Goal: Task Accomplishment & Management: Manage account settings

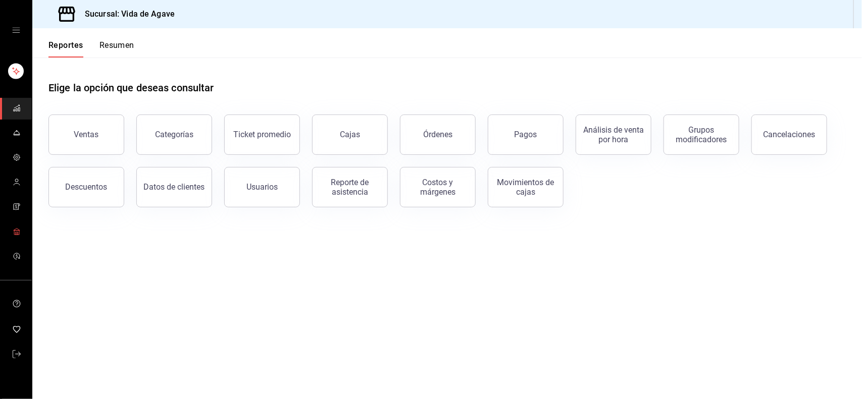
drag, startPoint x: 13, startPoint y: 231, endPoint x: 155, endPoint y: 124, distance: 178.2
click at [13, 231] on icon "mailbox folders" at bounding box center [17, 232] width 8 height 8
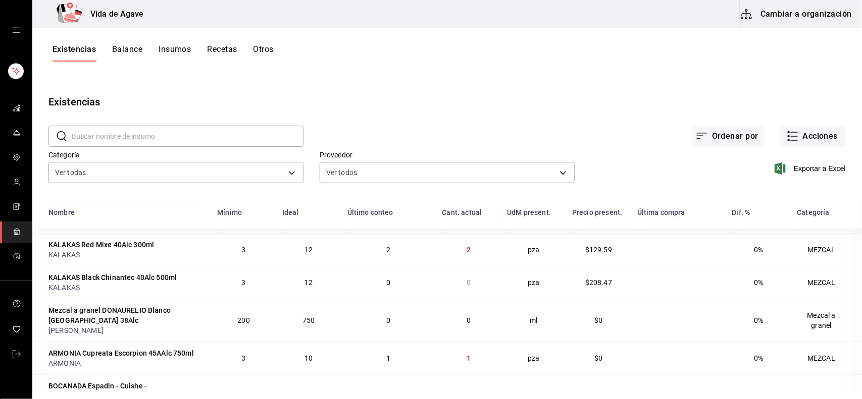
scroll to position [91, 0]
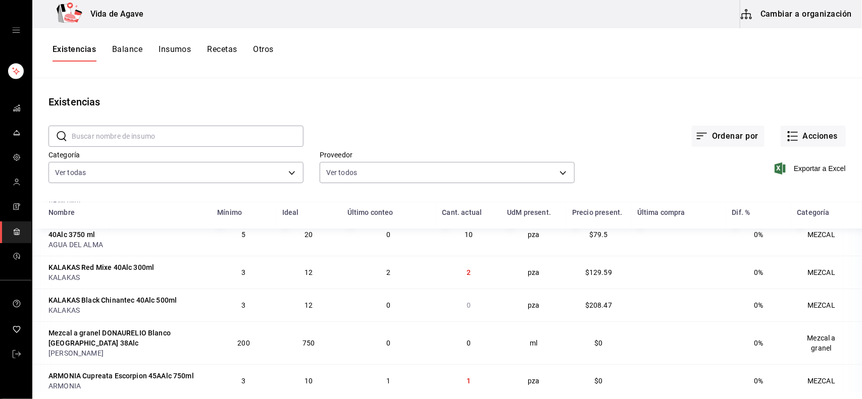
click at [137, 49] on button "Balance" at bounding box center [127, 52] width 30 height 17
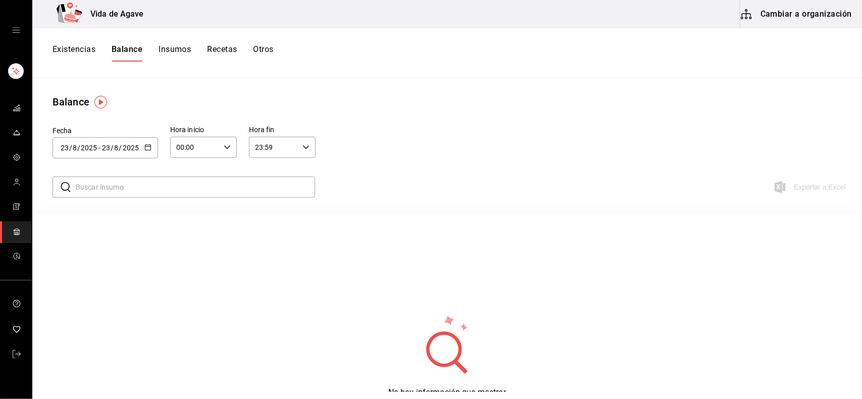
click at [68, 46] on button "Existencias" at bounding box center [74, 52] width 43 height 17
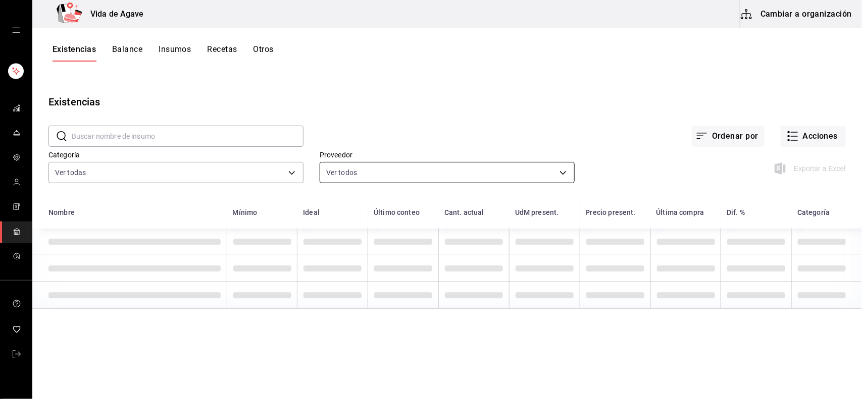
click at [372, 175] on body "Vida de Agave Cambiar a organización Existencias Balance Insumos Recetas Otros …" at bounding box center [431, 196] width 862 height 392
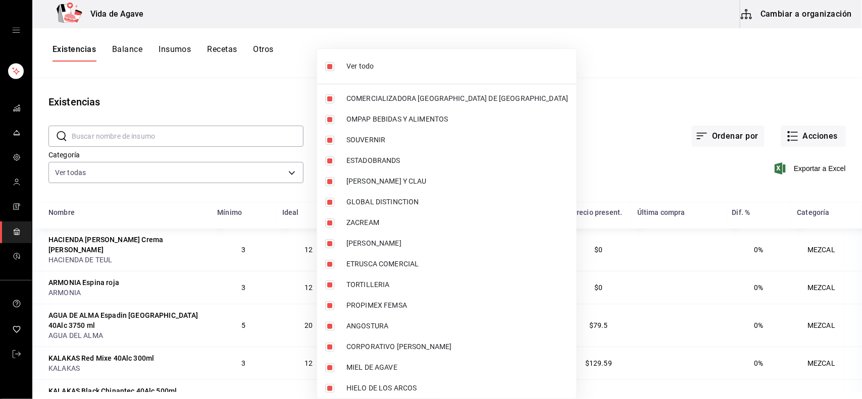
click at [379, 59] on li "Ver todo" at bounding box center [446, 66] width 259 height 27
checkbox input "false"
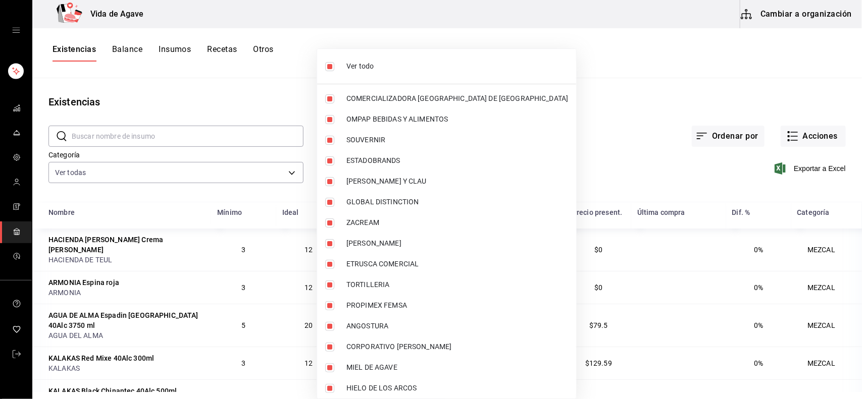
checkbox input "false"
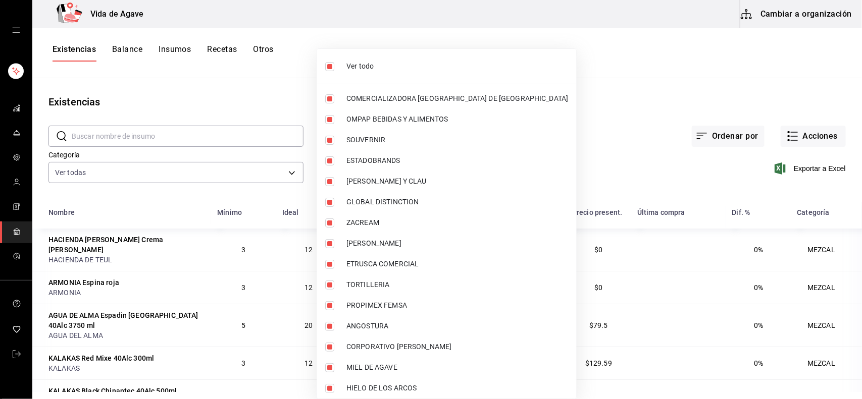
checkbox input "false"
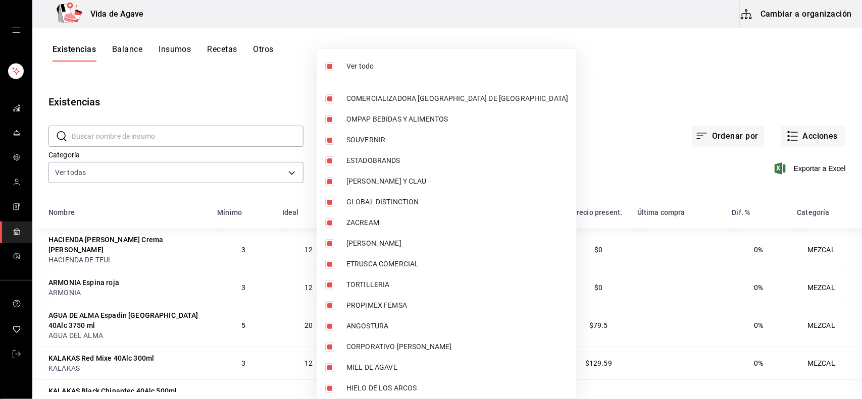
checkbox input "false"
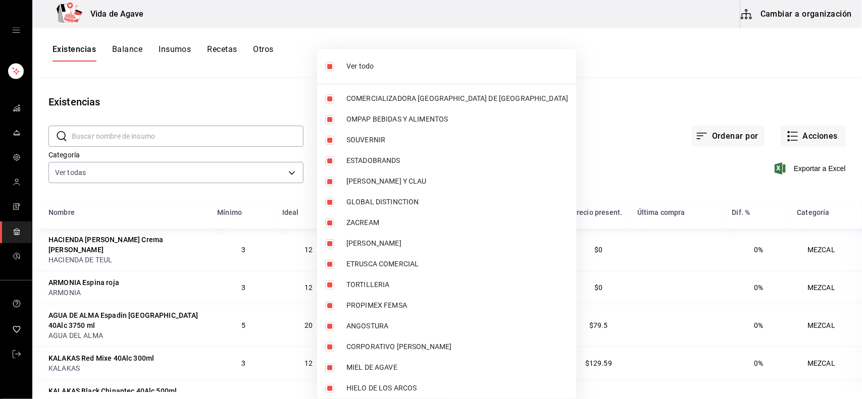
checkbox input "false"
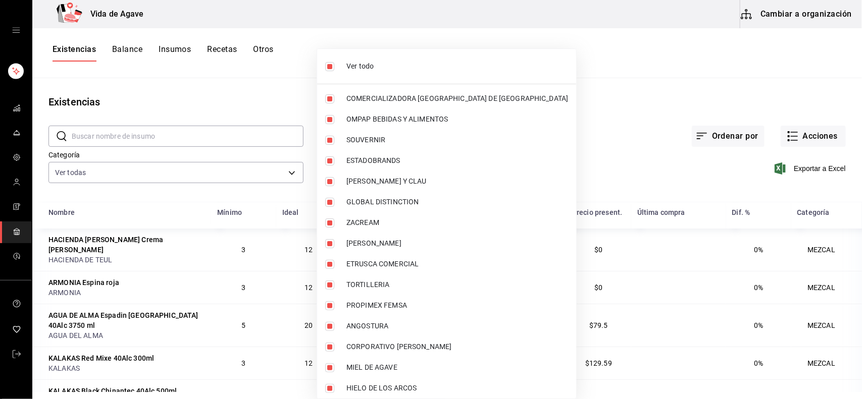
checkbox input "false"
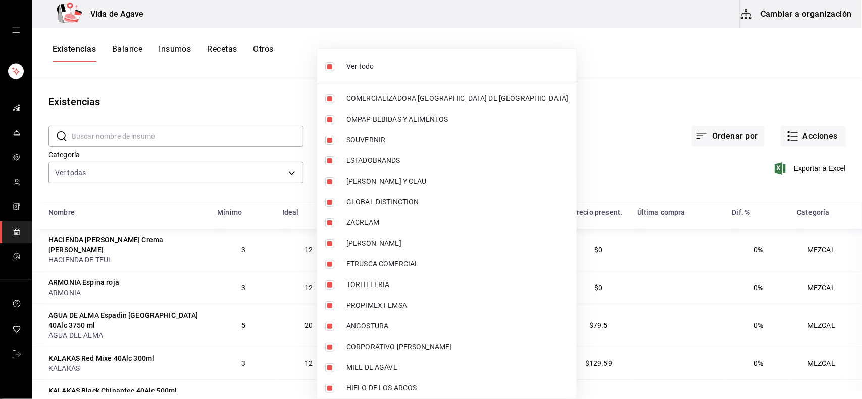
checkbox input "false"
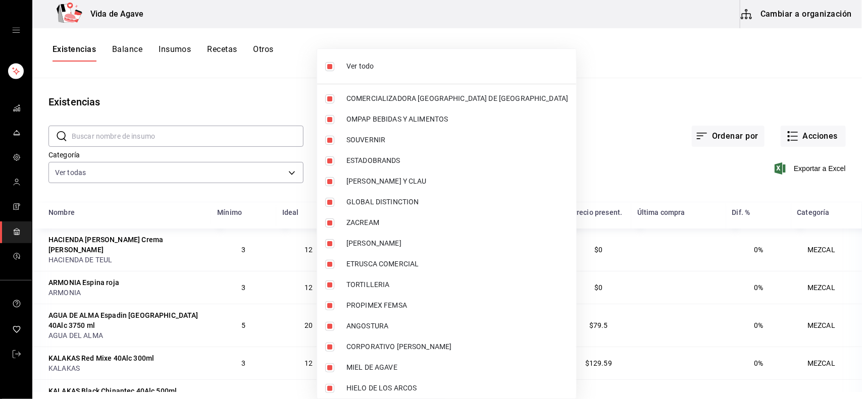
checkbox input "false"
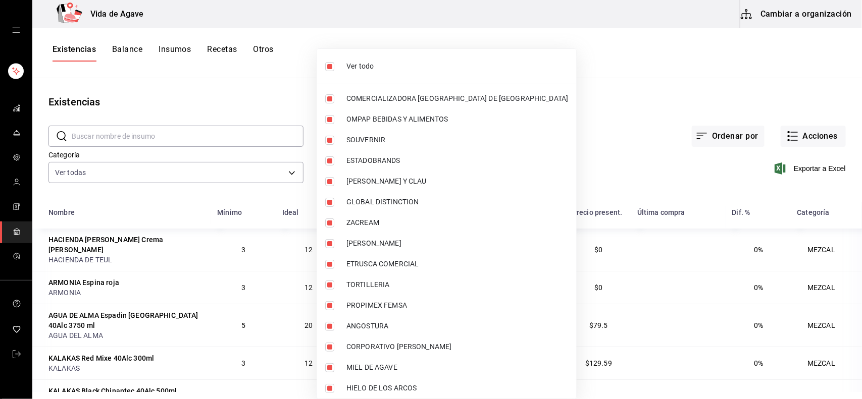
checkbox input "false"
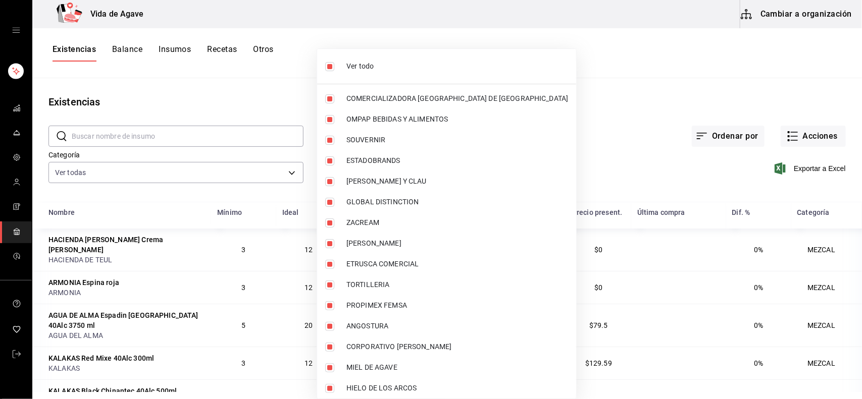
checkbox input "false"
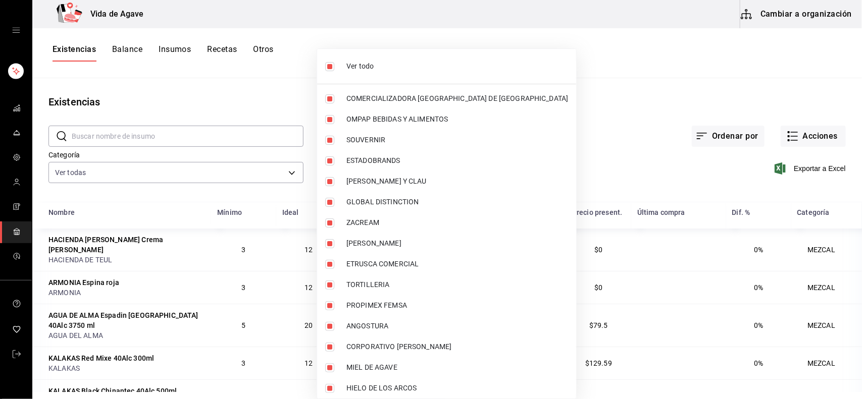
checkbox input "false"
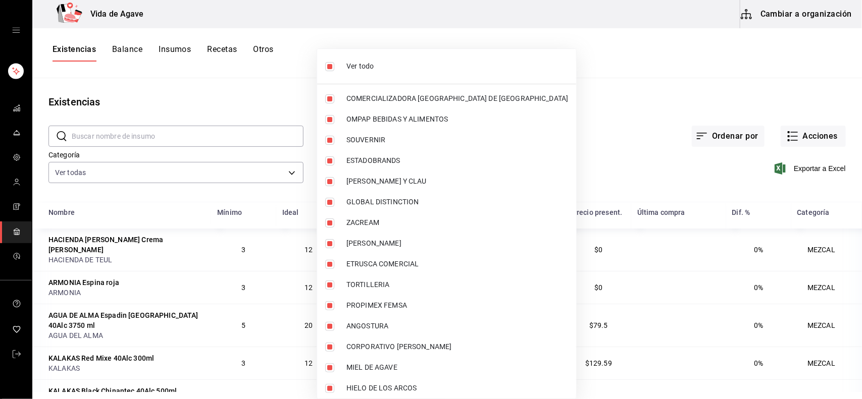
checkbox input "false"
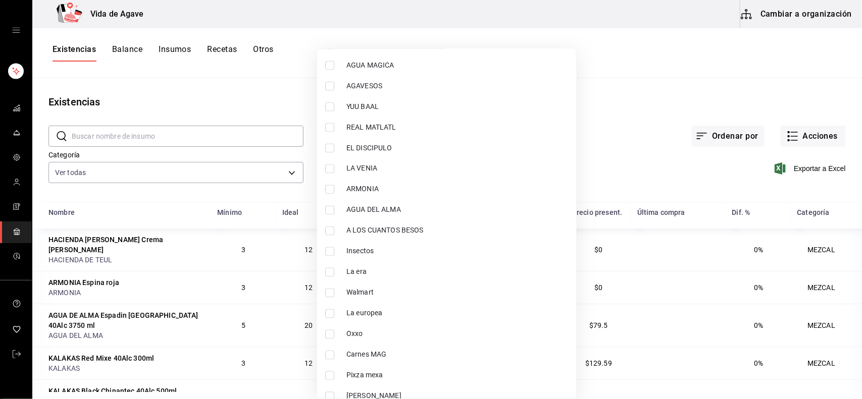
scroll to position [852, 0]
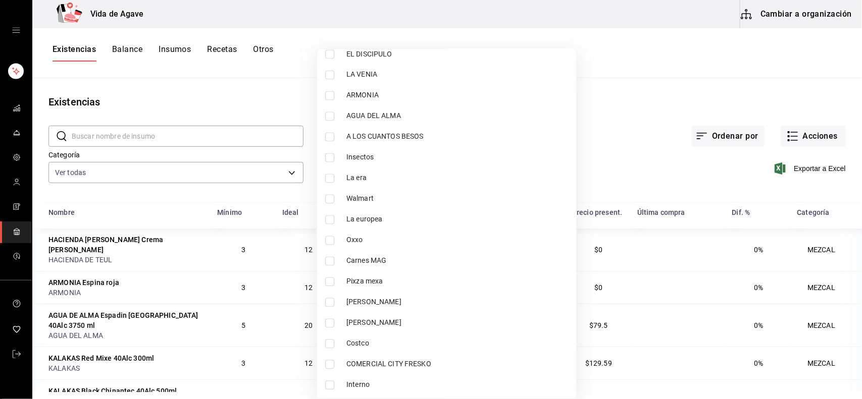
click at [384, 273] on li "Pixza mexa" at bounding box center [446, 282] width 259 height 21
type input "f07f46e5-8406-47cd-b006-c130c3d4c627"
checkbox input "true"
click at [627, 124] on div at bounding box center [431, 199] width 862 height 399
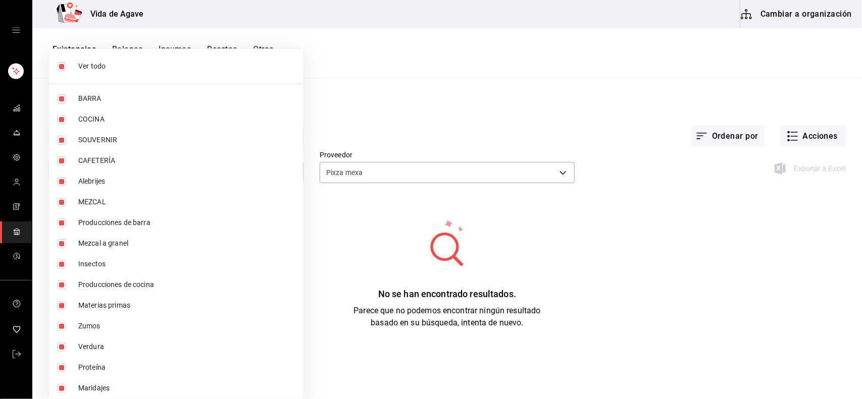
click at [271, 163] on body "Vida de Agave Cambiar a organización Existencias Balance Insumos Recetas Otros …" at bounding box center [431, 196] width 862 height 392
click at [374, 168] on div at bounding box center [431, 199] width 862 height 399
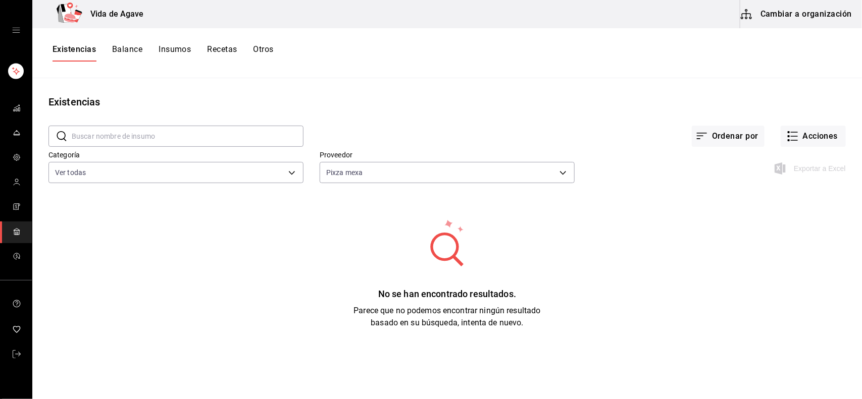
click at [374, 168] on body "Vida de Agave Cambiar a organización Existencias Balance Insumos Recetas Otros …" at bounding box center [431, 196] width 862 height 392
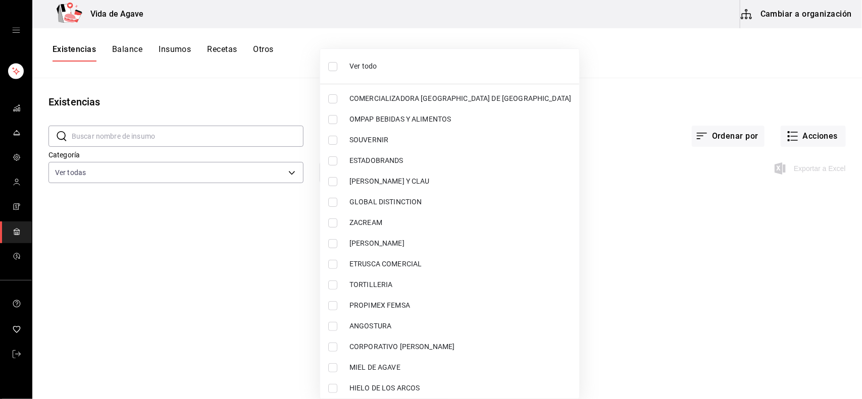
click at [165, 166] on div at bounding box center [431, 199] width 862 height 399
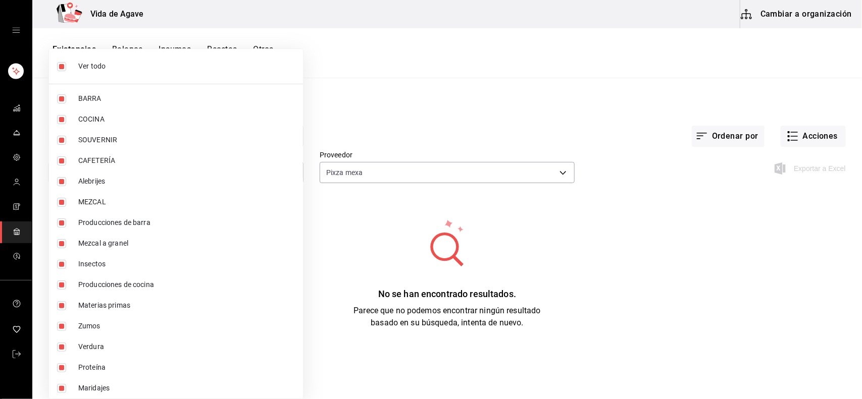
click at [158, 175] on body "Vida de Agave Cambiar a organización Existencias Balance Insumos Recetas Otros …" at bounding box center [431, 196] width 862 height 392
click at [152, 68] on span "Ver todo" at bounding box center [186, 66] width 217 height 11
checkbox input "false"
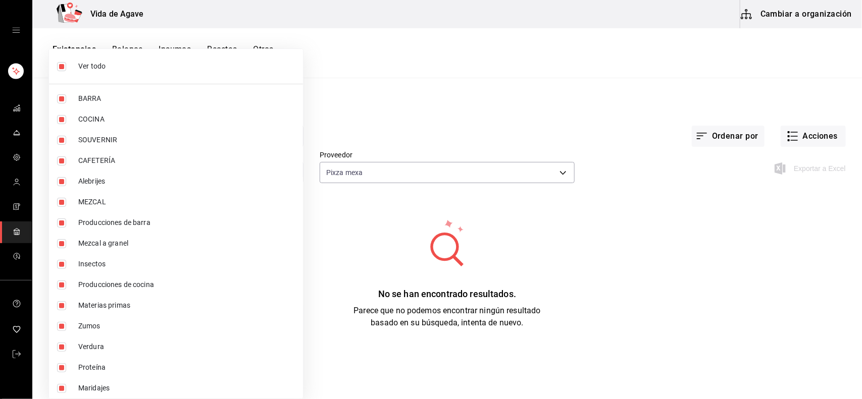
checkbox input "false"
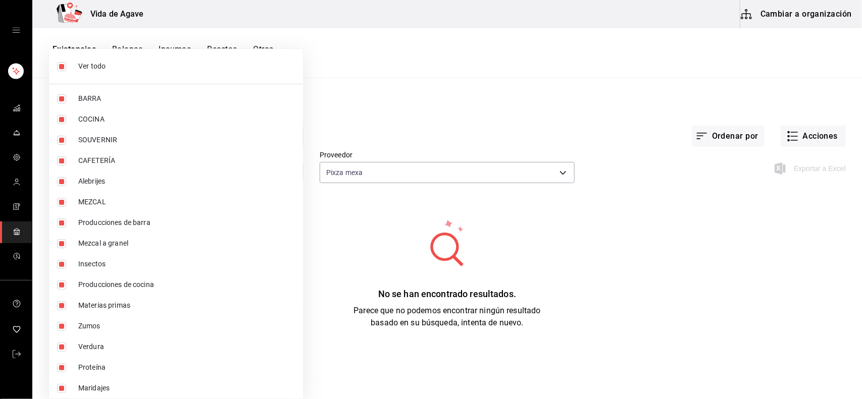
checkbox input "false"
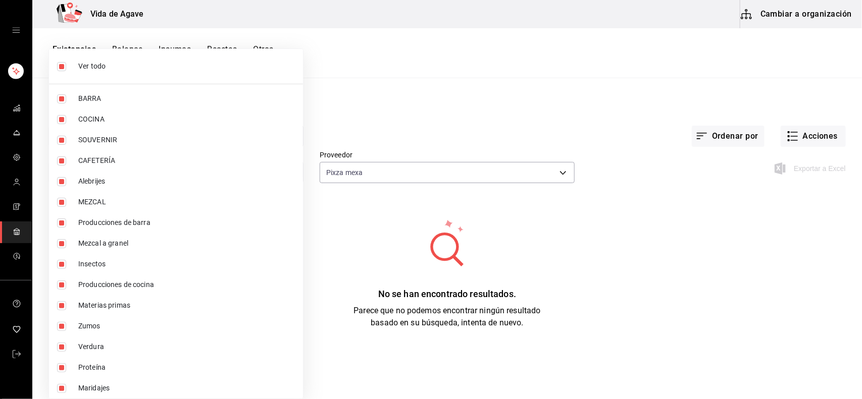
checkbox input "false"
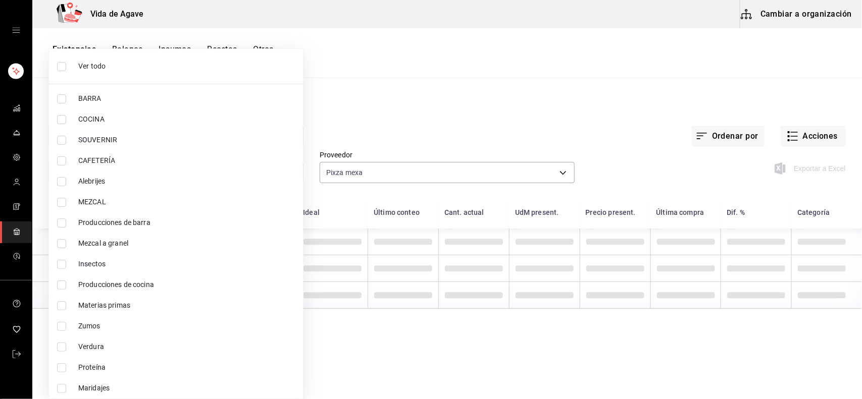
click at [438, 150] on div at bounding box center [431, 199] width 862 height 399
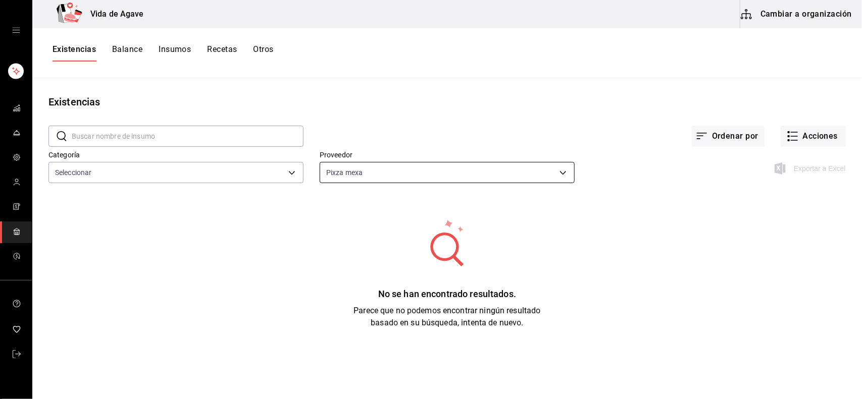
click at [430, 166] on body "Vida de Agave Cambiar a organización Existencias Balance Insumos Recetas Otros …" at bounding box center [431, 196] width 862 height 392
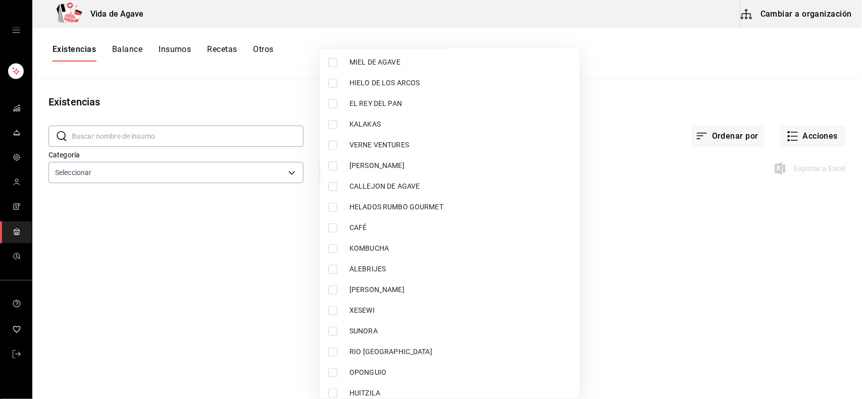
click at [564, 163] on ul "Ver todo COMERCIALIZADORA [GEOGRAPHIC_DATA] DE [GEOGRAPHIC_DATA] OMPAP BEBIDAS …" at bounding box center [449, 345] width 259 height 1203
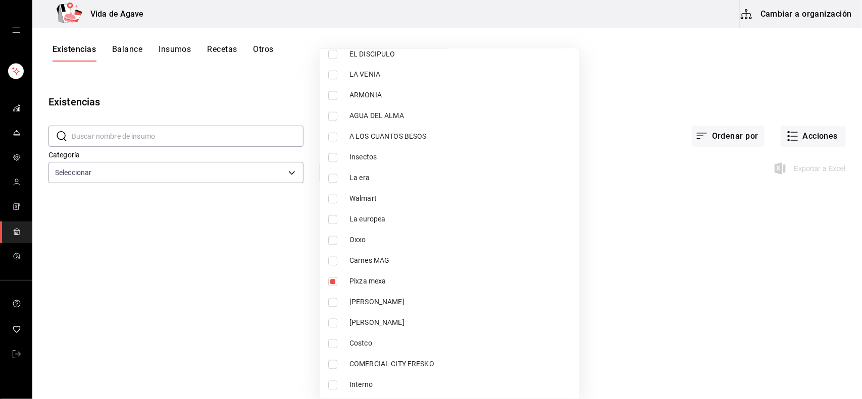
drag, startPoint x: 564, startPoint y: 163, endPoint x: 554, endPoint y: 334, distance: 171.4
click at [414, 282] on span "Pixza mexa" at bounding box center [460, 282] width 222 height 11
checkbox input "false"
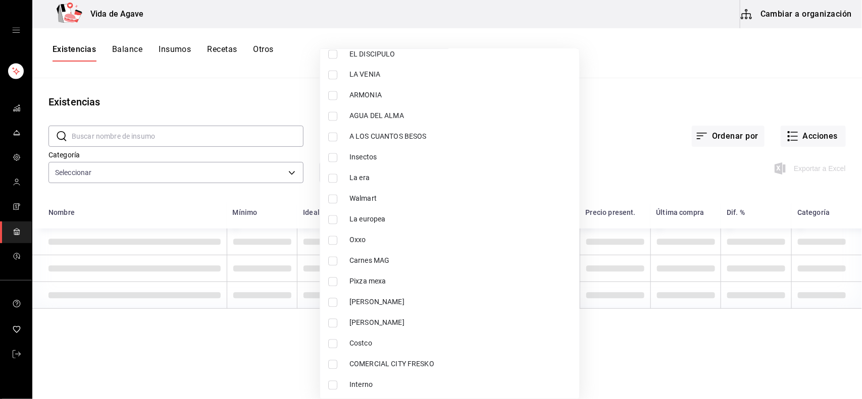
click at [642, 97] on div at bounding box center [431, 199] width 862 height 399
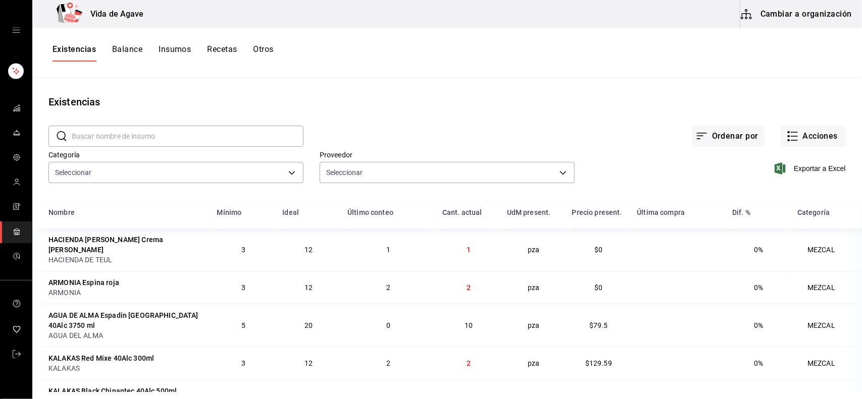
click at [139, 146] on div at bounding box center [431, 199] width 862 height 399
click at [399, 173] on body "Vida de Agave Cambiar a organización Existencias Balance Insumos Recetas Otros …" at bounding box center [431, 196] width 862 height 392
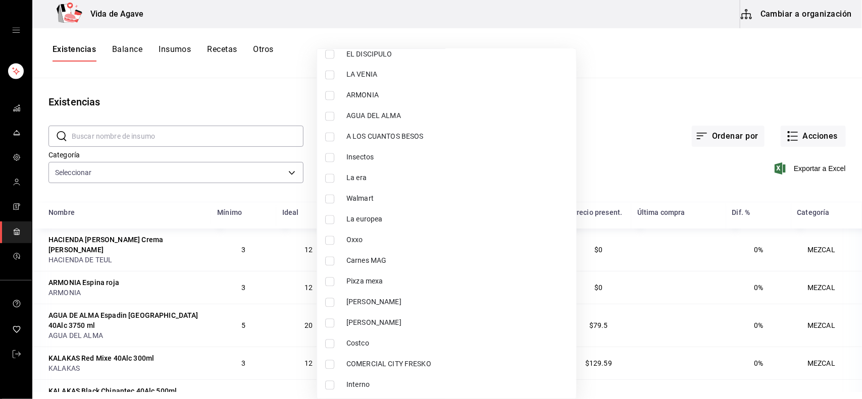
drag, startPoint x: 364, startPoint y: 256, endPoint x: 489, endPoint y: 238, distance: 126.5
click at [364, 256] on span "Carnes MAG" at bounding box center [457, 261] width 222 height 11
type input "3ba72268-0f3f-4ca2-aca4-c897b3f7bb3c"
checkbox input "true"
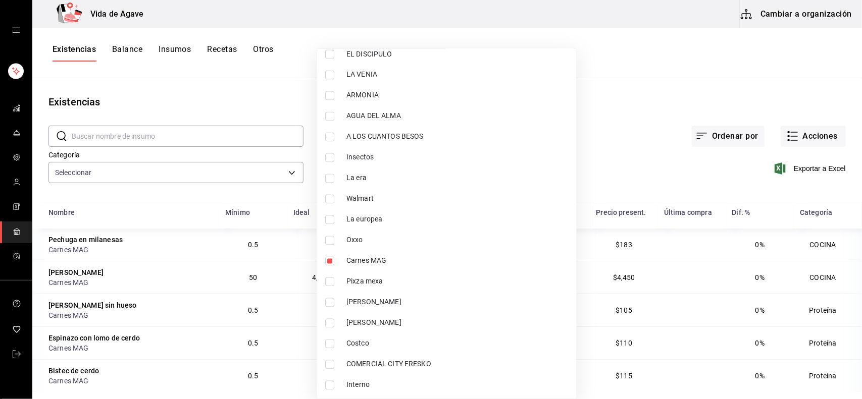
click at [621, 151] on div at bounding box center [431, 199] width 862 height 399
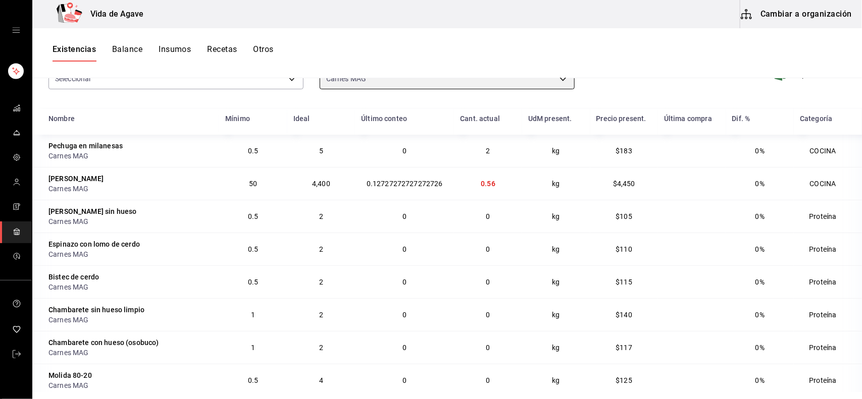
scroll to position [124, 0]
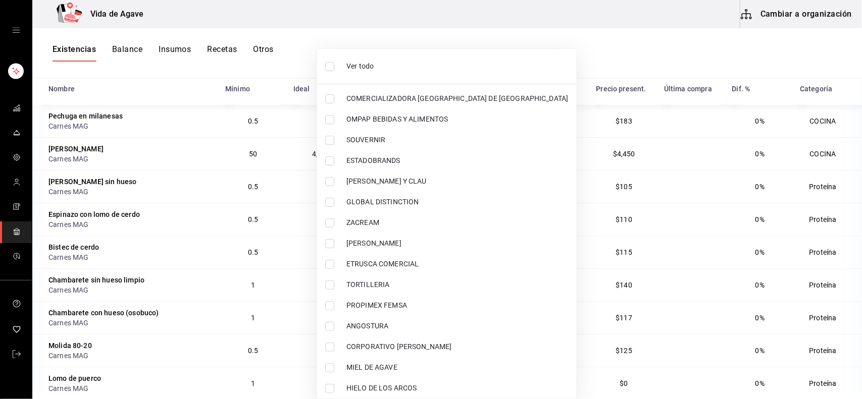
click at [849, 183] on div at bounding box center [431, 199] width 862 height 399
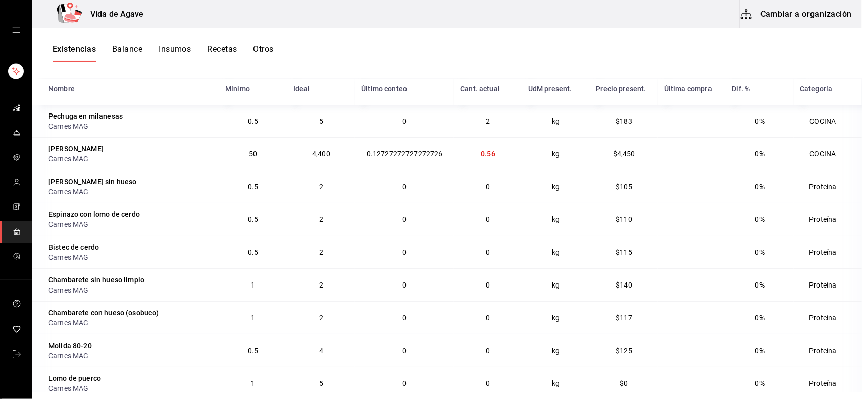
scroll to position [0, 0]
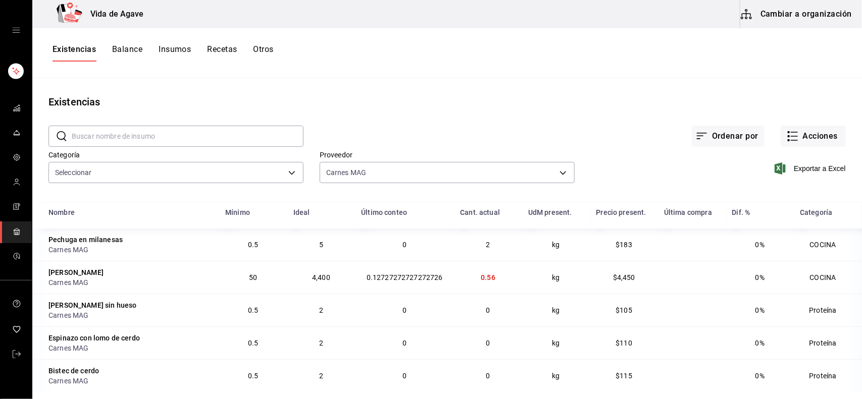
click at [849, 183] on div at bounding box center [431, 199] width 862 height 399
click at [849, 183] on div "Ver todo COMERCIALIZADORA [GEOGRAPHIC_DATA] DE [GEOGRAPHIC_DATA] OMPAP BEBIDAS …" at bounding box center [431, 199] width 862 height 399
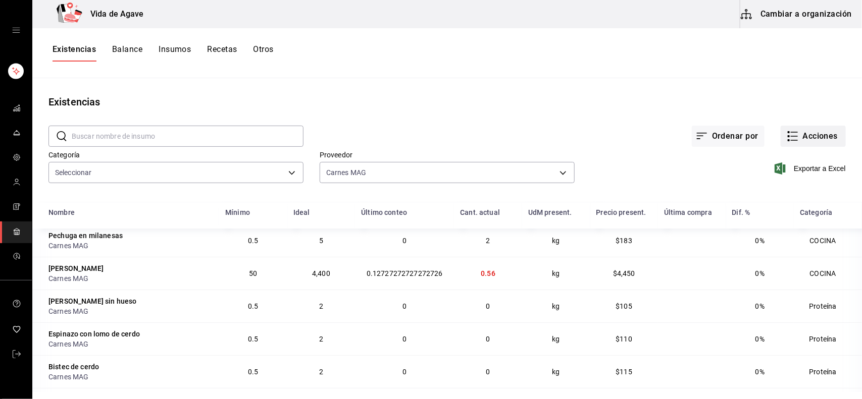
click at [804, 135] on button "Acciones" at bounding box center [813, 136] width 65 height 21
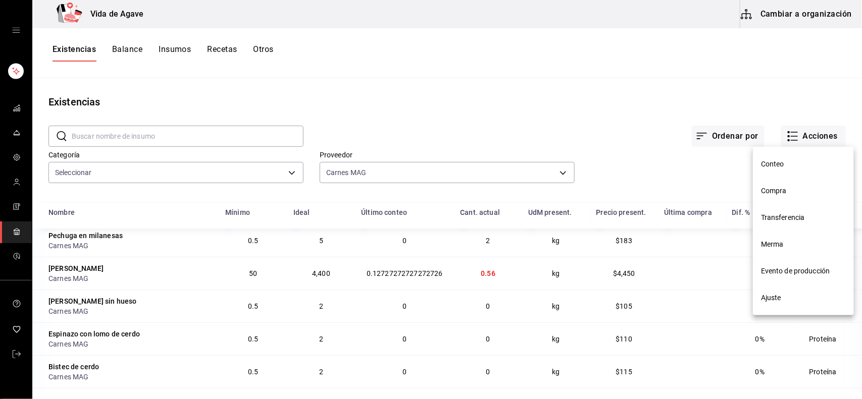
click at [784, 187] on span "Compra" at bounding box center [803, 191] width 85 height 11
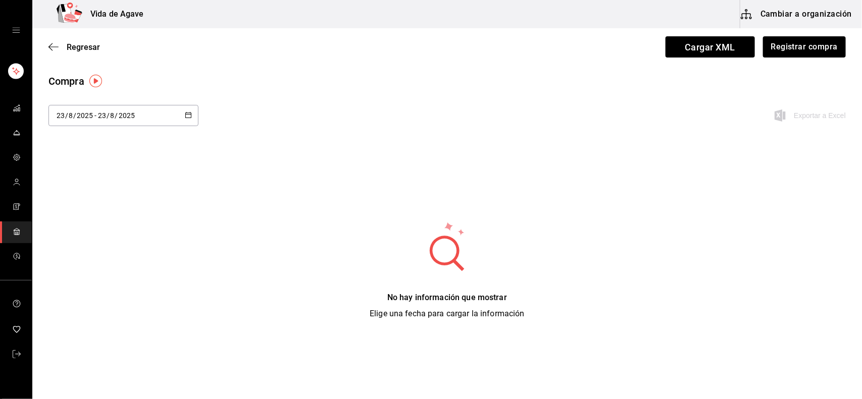
click at [803, 151] on div "Compra [DATE] [DATE] - [DATE] [DATE] Exportar a Excel No hay información que mo…" at bounding box center [446, 197] width 829 height 246
click at [51, 44] on icon "button" at bounding box center [50, 47] width 4 height 8
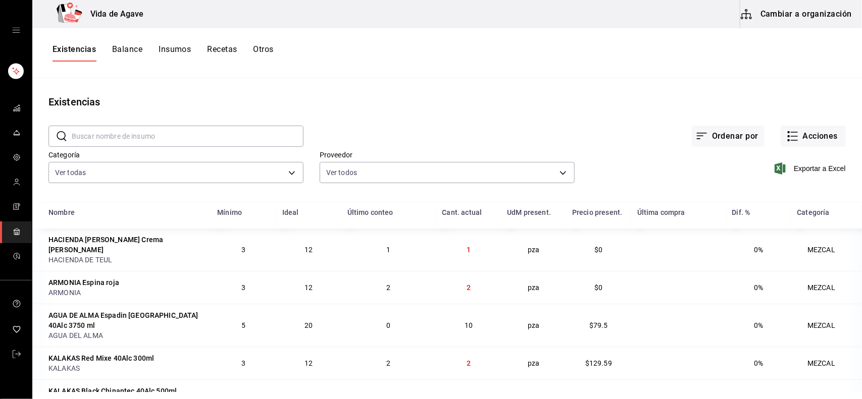
click at [133, 57] on button "Balance" at bounding box center [127, 52] width 30 height 17
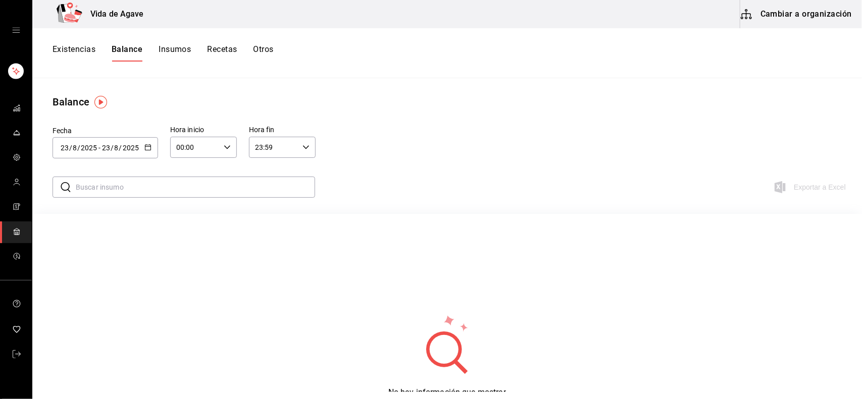
click at [86, 43] on div "Existencias Balance Insumos Recetas Otros" at bounding box center [446, 53] width 829 height 50
click at [84, 49] on button "Existencias" at bounding box center [74, 52] width 43 height 17
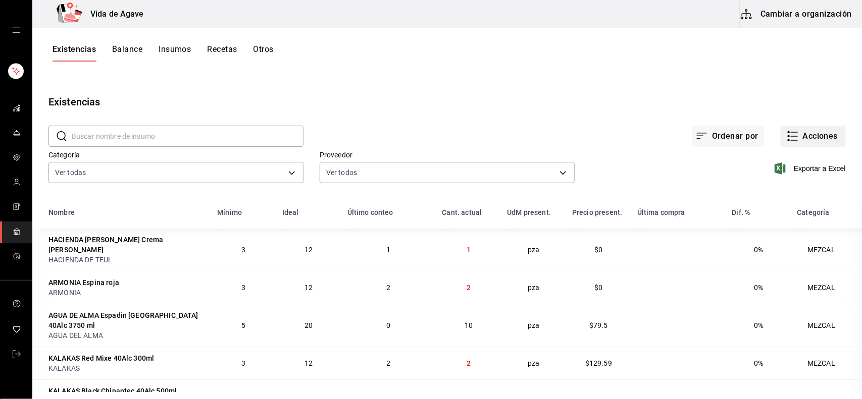
click at [799, 130] on button "Acciones" at bounding box center [813, 136] width 65 height 21
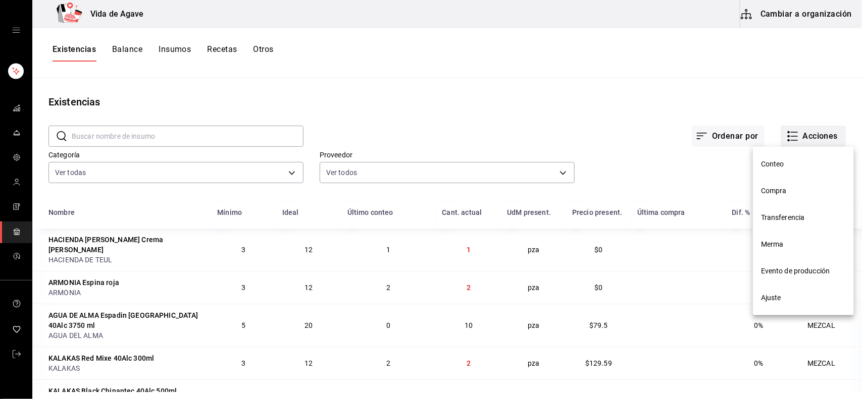
click at [799, 130] on div at bounding box center [431, 199] width 862 height 399
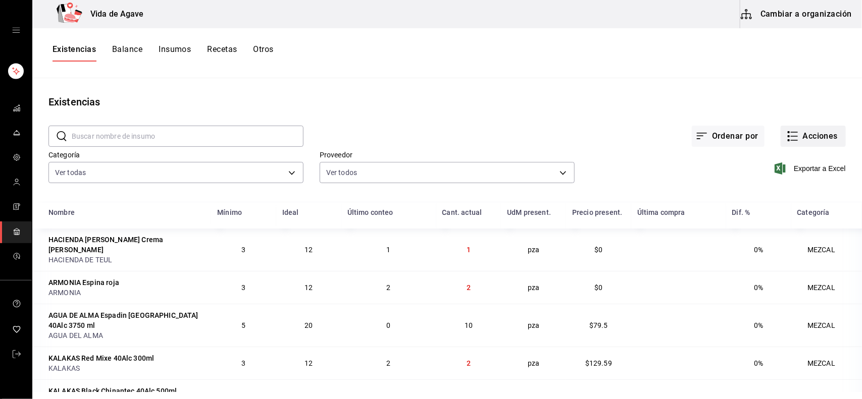
click at [799, 130] on button "Acciones" at bounding box center [813, 136] width 65 height 21
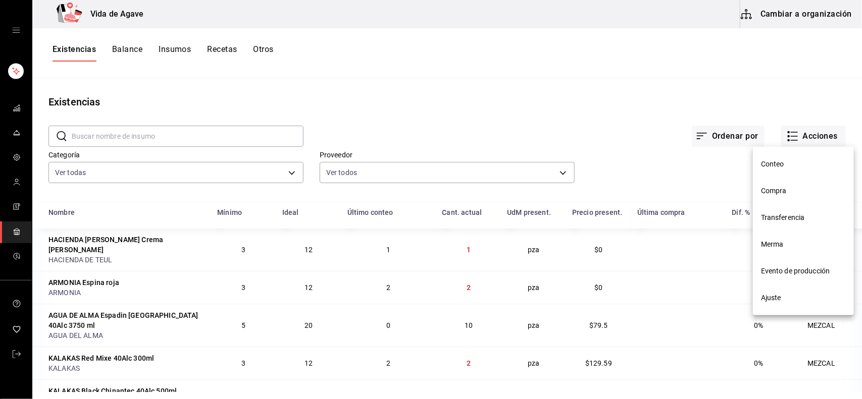
click at [680, 173] on div at bounding box center [431, 199] width 862 height 399
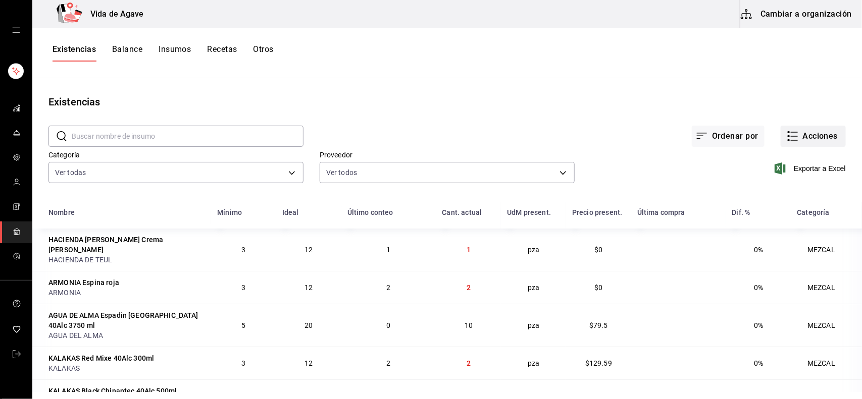
click at [787, 132] on icon "button" at bounding box center [793, 136] width 12 height 12
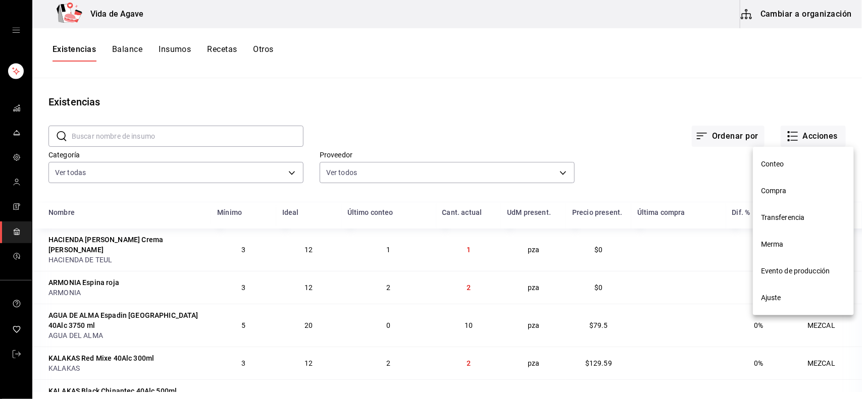
click at [771, 240] on span "Merma" at bounding box center [803, 244] width 85 height 11
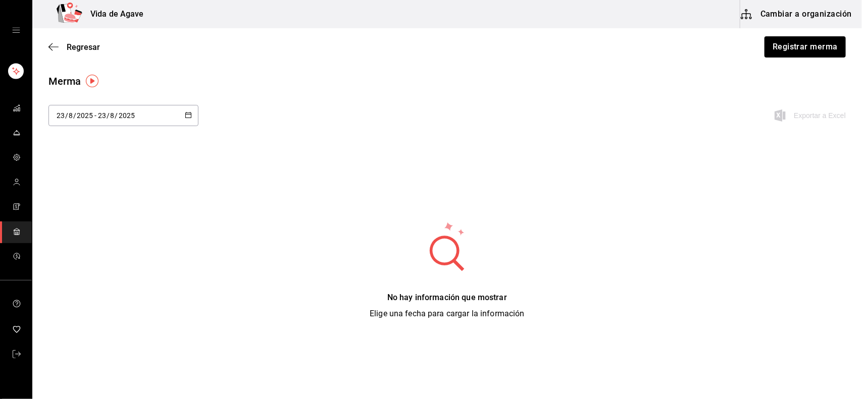
click at [51, 38] on div "Regresar Registrar merma" at bounding box center [446, 46] width 829 height 37
click at [58, 45] on icon "button" at bounding box center [53, 46] width 10 height 9
